Goal: Task Accomplishment & Management: Use online tool/utility

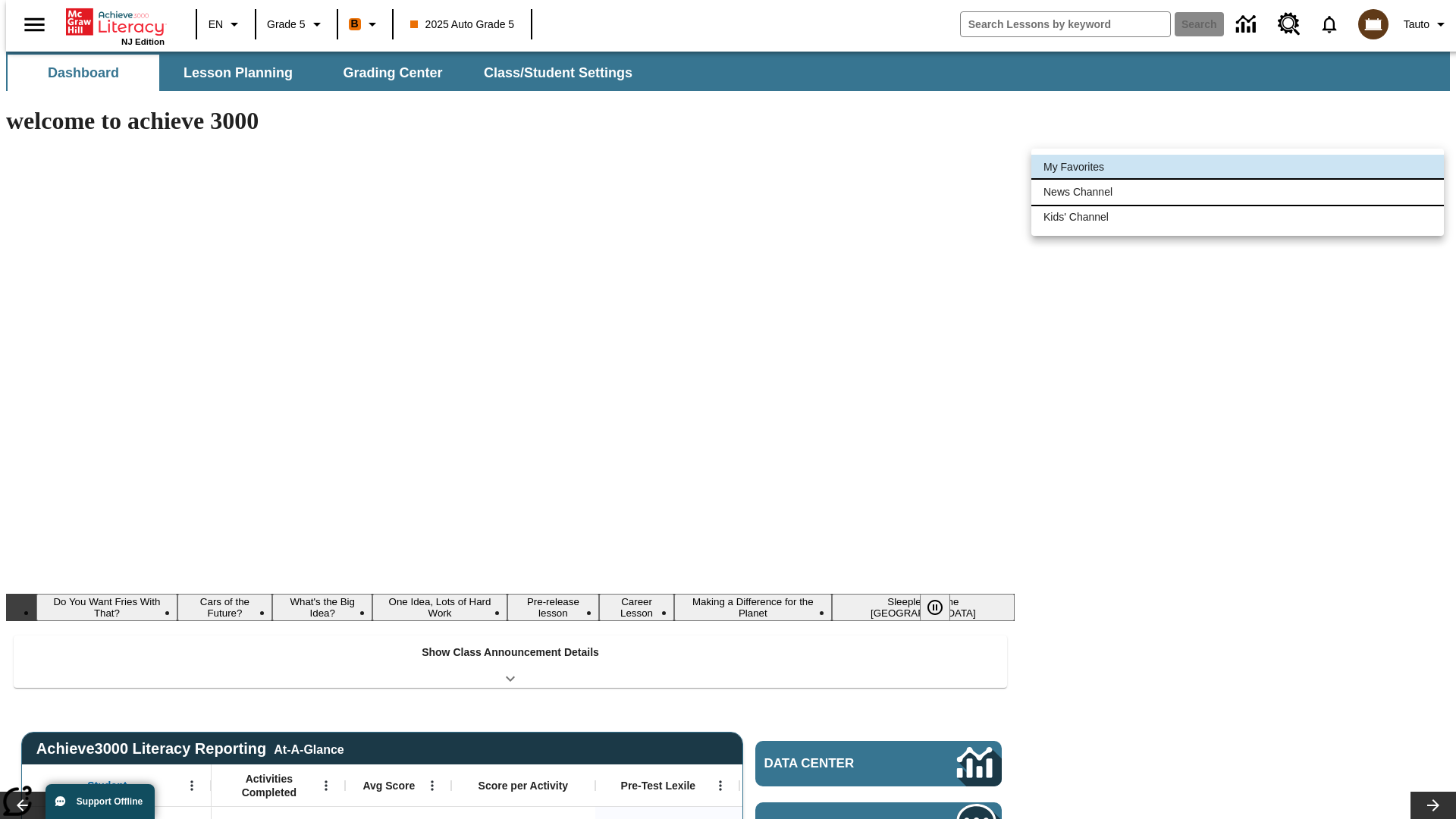
click at [1238, 192] on li "News Channel" at bounding box center [1238, 193] width 413 height 25
type input "120"
